Goal: Information Seeking & Learning: Learn about a topic

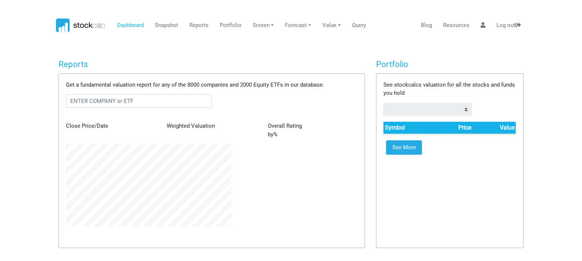
scroll to position [82, 176]
click at [153, 107] on input "text" at bounding box center [139, 100] width 146 height 13
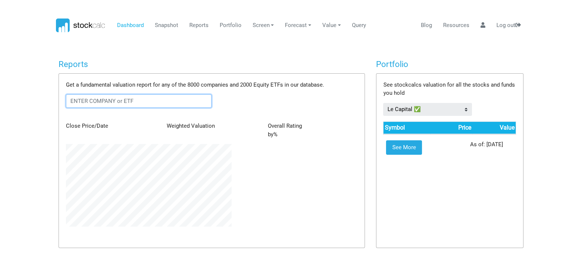
click at [147, 101] on input "text" at bounding box center [139, 100] width 146 height 13
type input "abbny"
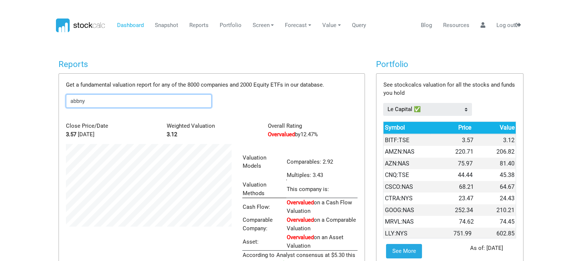
scroll to position [116, 176]
click at [146, 101] on input "abbny" at bounding box center [139, 100] width 146 height 13
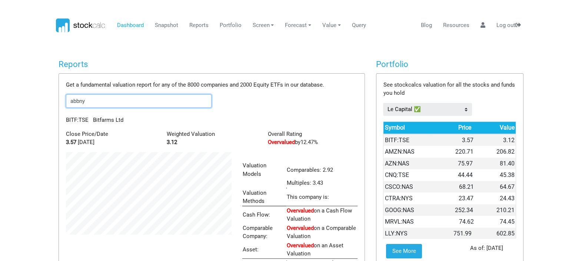
drag, startPoint x: 146, startPoint y: 101, endPoint x: 23, endPoint y: 100, distance: 123.4
click at [23, 100] on body "Dashboard Snapshot Reports Portfolio Screen Stock Screener Sector ETF Industry …" at bounding box center [291, 130] width 582 height 261
type input "abbny"
drag, startPoint x: 100, startPoint y: 101, endPoint x: 38, endPoint y: 102, distance: 62.3
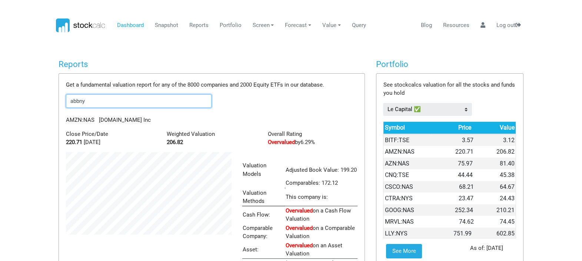
click at [38, 102] on body "Dashboard Snapshot Reports Portfolio Screen Stock Screener Sector ETF Industry …" at bounding box center [291, 130] width 582 height 261
type input "abbny"
drag, startPoint x: 93, startPoint y: 99, endPoint x: 60, endPoint y: 100, distance: 32.6
click at [60, 100] on div "Get a fundamental valuation report for any of the 8000 companies and 2000 Equit…" at bounding box center [212, 186] width 306 height 224
click at [113, 98] on input "abbny" at bounding box center [139, 100] width 146 height 13
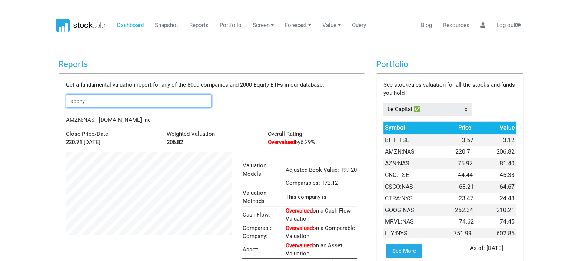
drag, startPoint x: 113, startPoint y: 98, endPoint x: 15, endPoint y: 99, distance: 98.6
click at [15, 99] on body "Dashboard Snapshot Reports Portfolio Screen Stock Screener Sector ETF Industry …" at bounding box center [291, 130] width 582 height 261
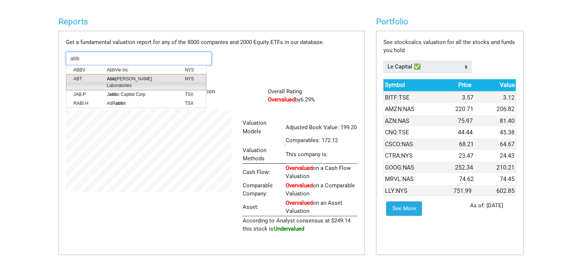
scroll to position [0, 0]
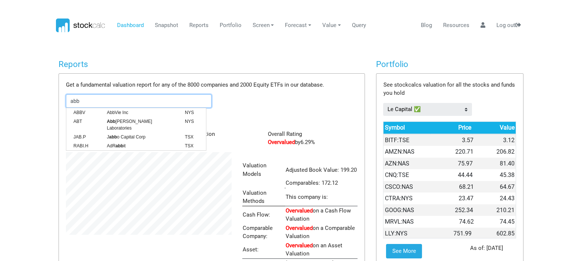
click at [106, 99] on input "abb" at bounding box center [139, 100] width 146 height 13
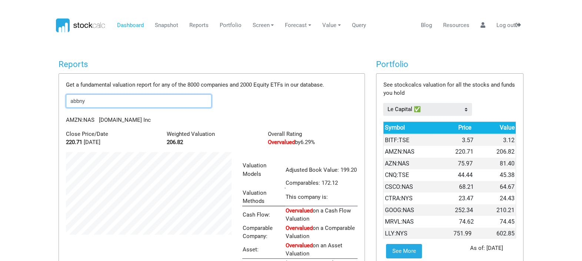
type input "abbny"
click at [278, 103] on form "abbny" at bounding box center [212, 100] width 292 height 13
